Goal: Information Seeking & Learning: Learn about a topic

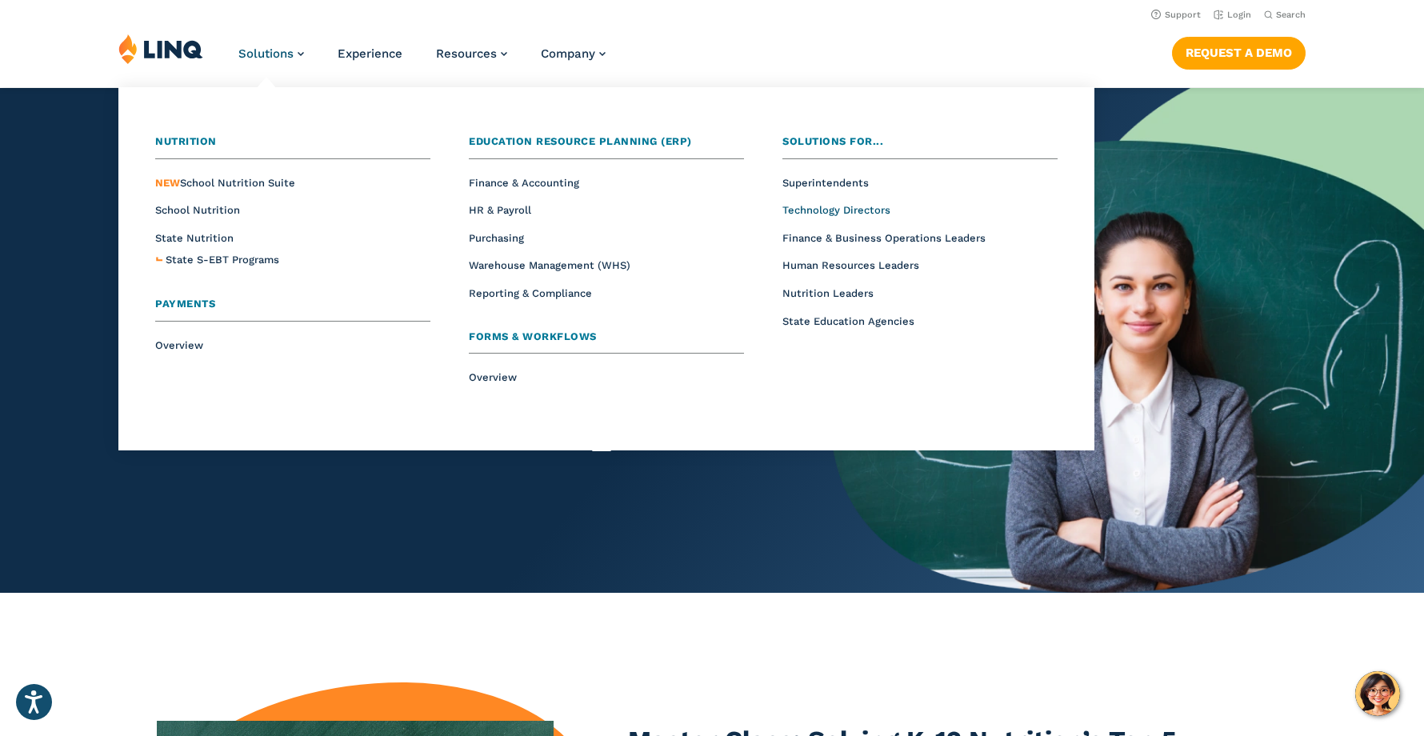
click at [847, 209] on span "Technology Directors" at bounding box center [837, 210] width 108 height 12
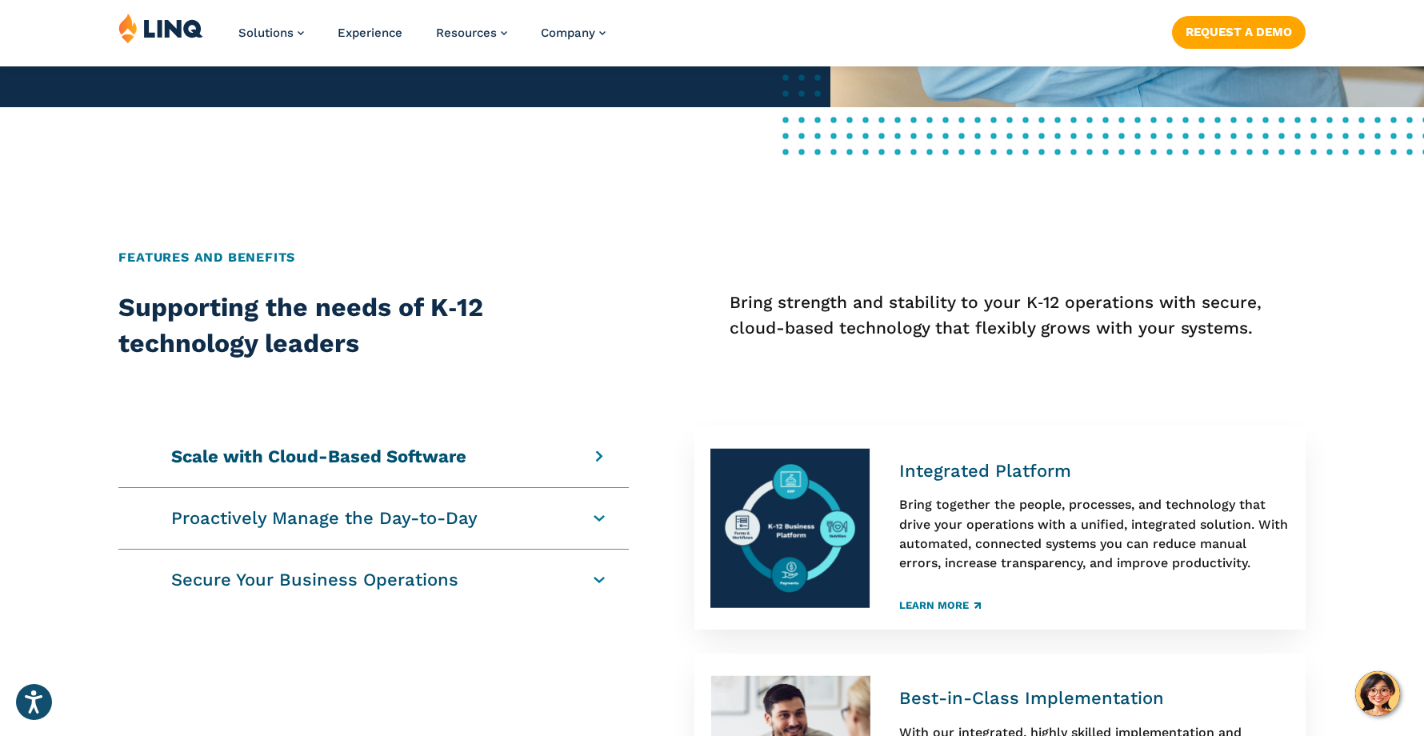
scroll to position [669, 0]
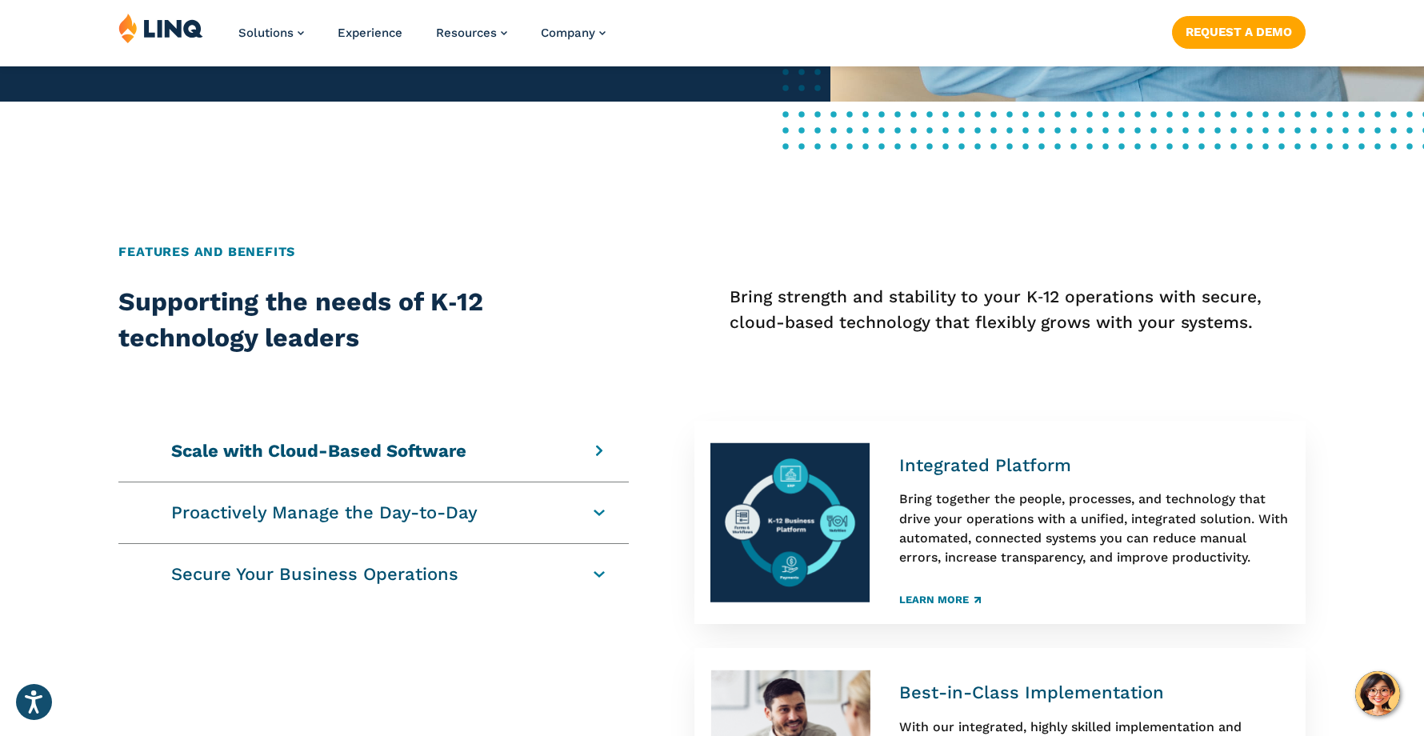
click at [559, 450] on h4 "Scale with Cloud-Based Software" at bounding box center [364, 451] width 387 height 22
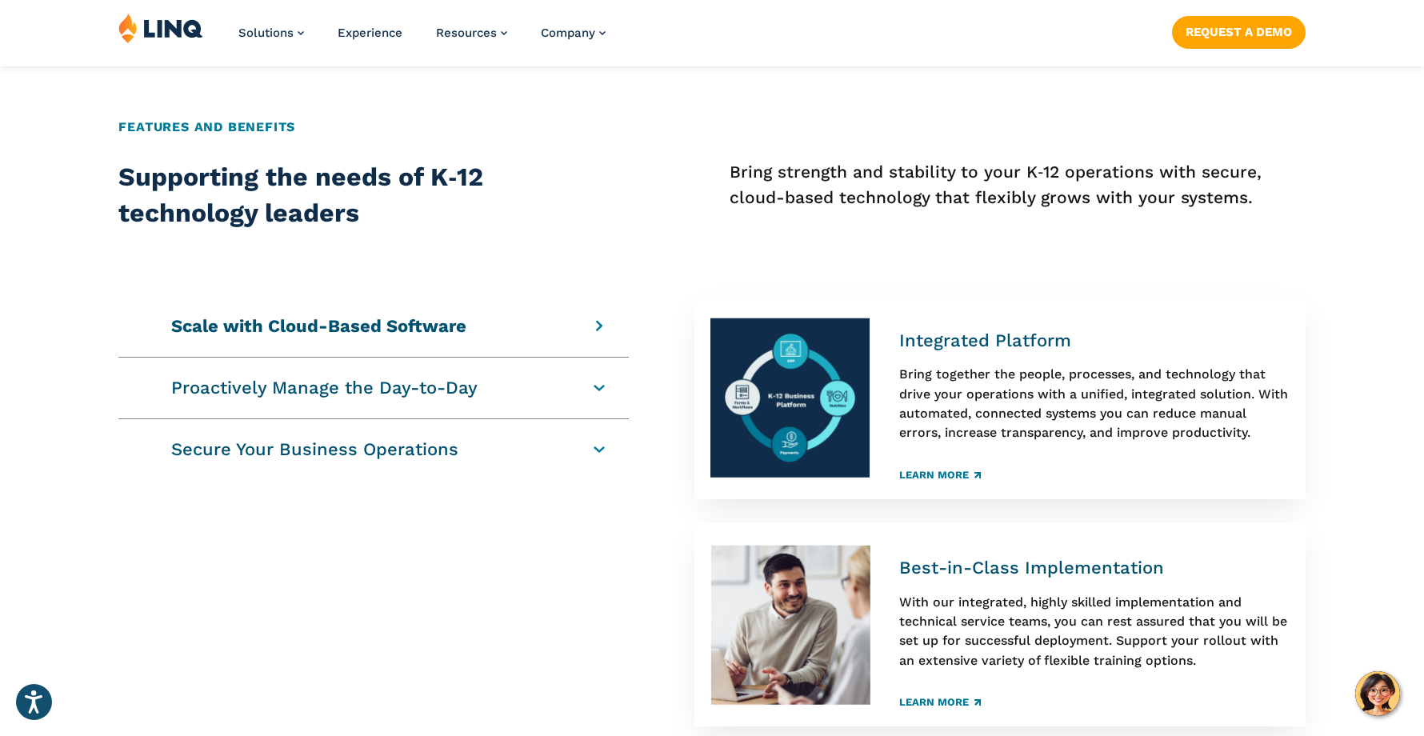
scroll to position [805, 0]
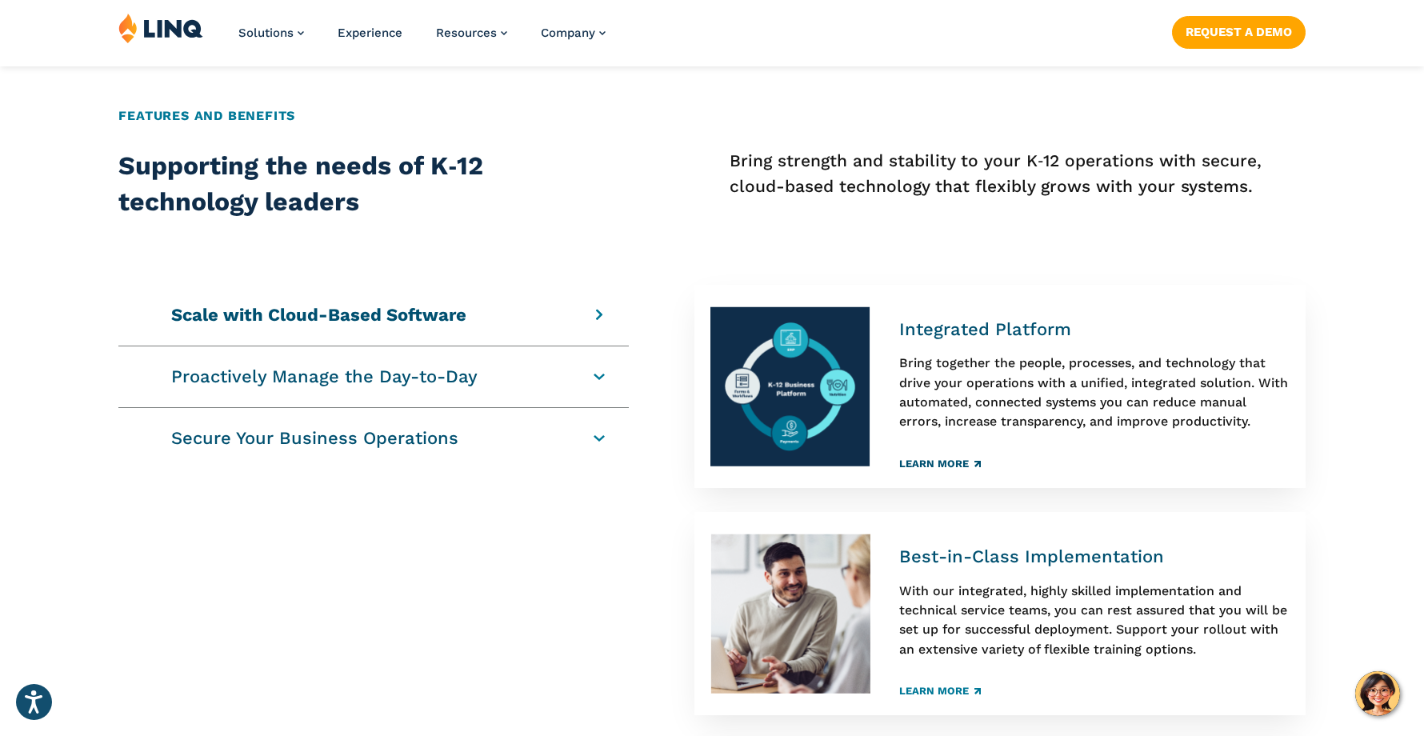
click at [938, 458] on link "Learn More" at bounding box center [940, 463] width 82 height 10
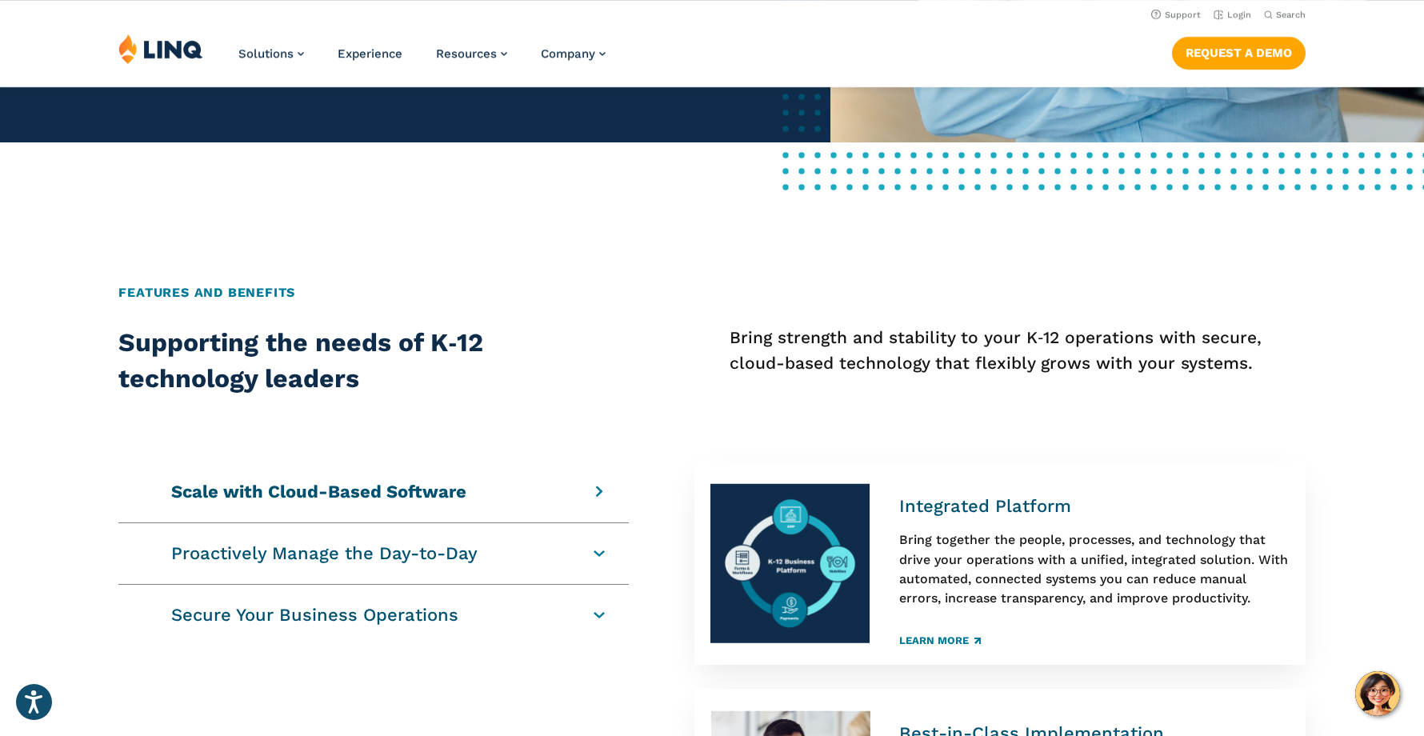
scroll to position [494, 0]
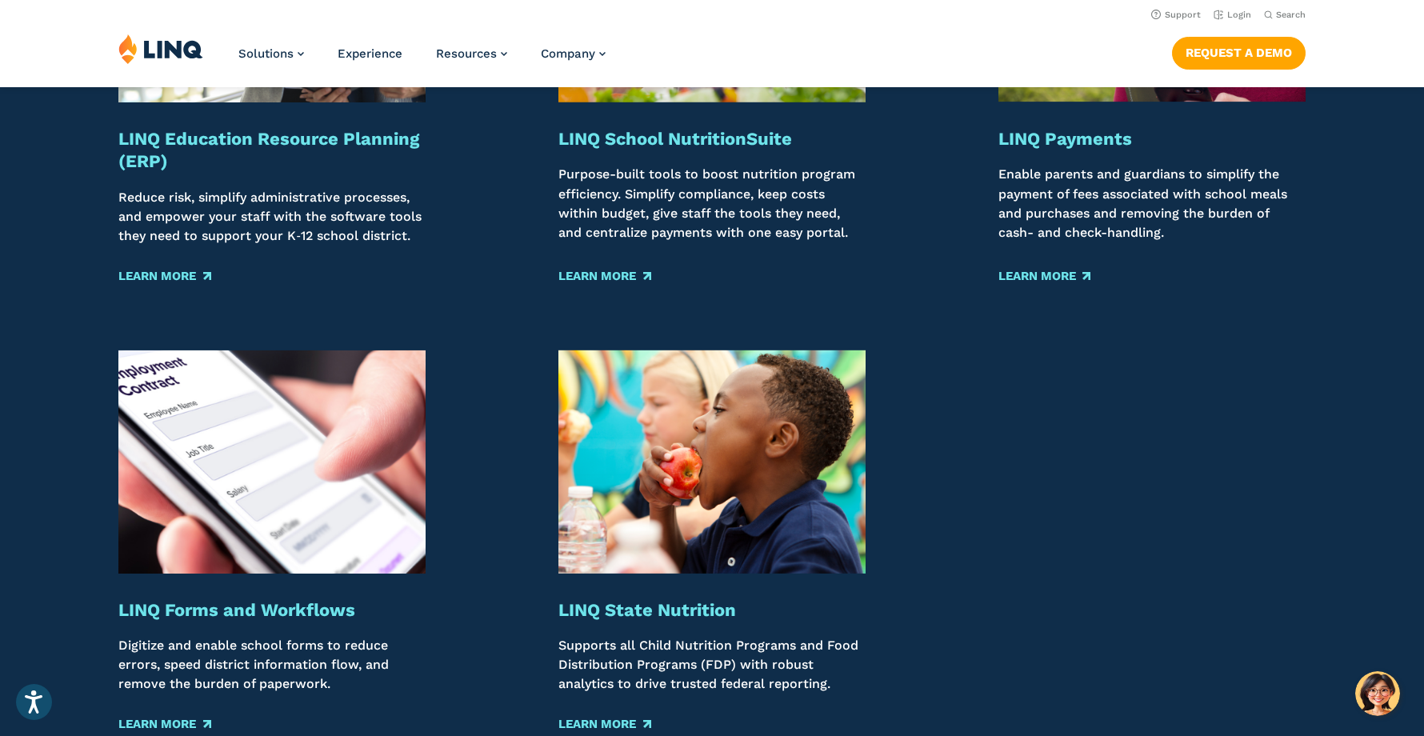
scroll to position [1788, 0]
